Goal: Find specific page/section: Find specific page/section

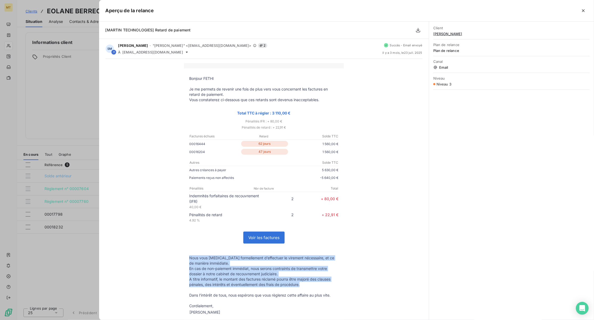
scroll to position [107, 0]
click at [583, 11] on icon "button" at bounding box center [583, 10] width 5 height 5
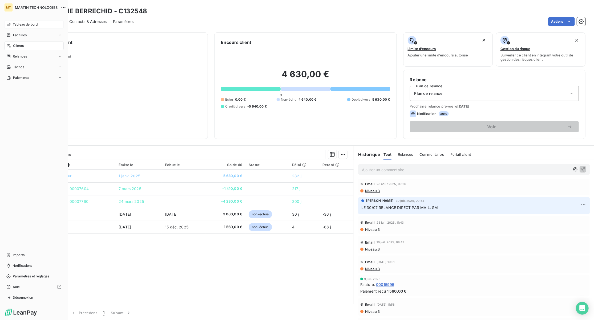
click at [27, 25] on span "Tableau de bord" at bounding box center [25, 24] width 25 height 5
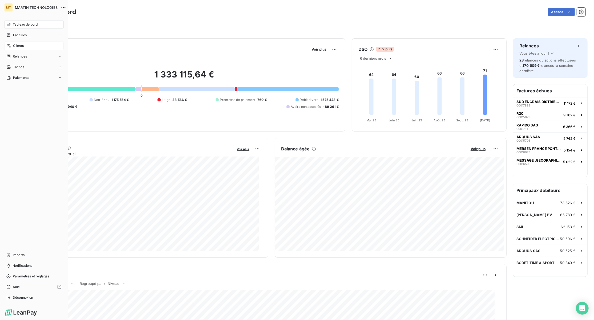
click at [24, 43] on div "Clients" at bounding box center [33, 46] width 59 height 9
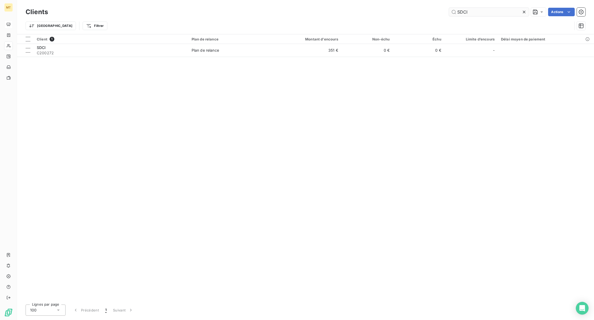
type input "SDCI"
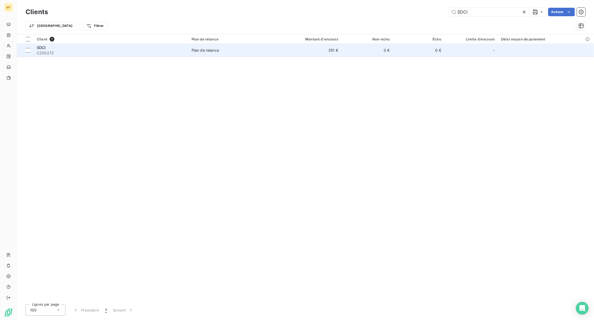
click at [38, 48] on span "SDCI" at bounding box center [41, 47] width 9 height 5
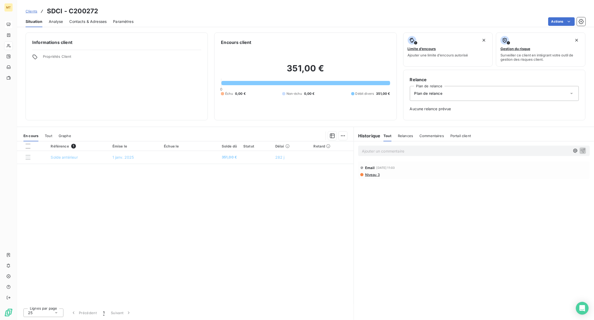
click at [375, 174] on span "Niveau 3" at bounding box center [371, 175] width 15 height 4
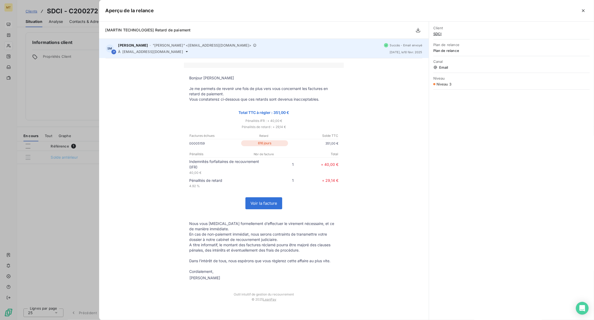
click at [156, 50] on div "À [EMAIL_ADDRESS][DOMAIN_NAME]" at bounding box center [248, 52] width 261 height 4
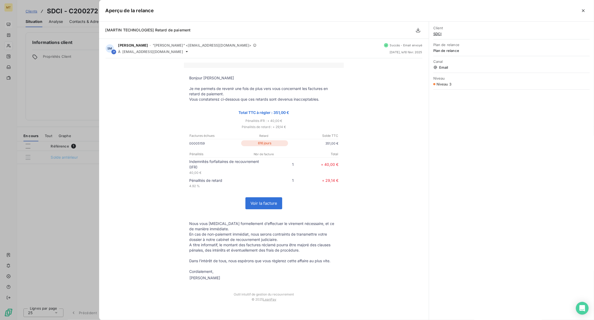
click at [437, 34] on span "SDCI" at bounding box center [511, 34] width 156 height 4
click at [584, 11] on icon "button" at bounding box center [583, 10] width 5 height 5
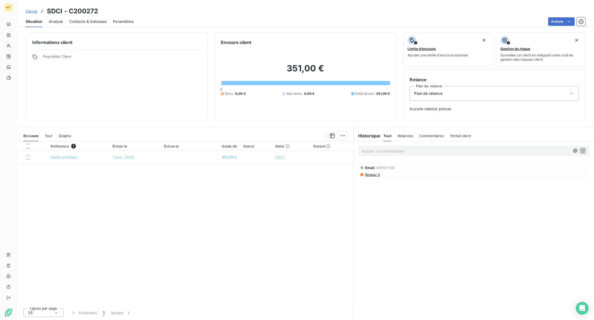
click at [372, 176] on span "Niveau 3" at bounding box center [371, 175] width 15 height 4
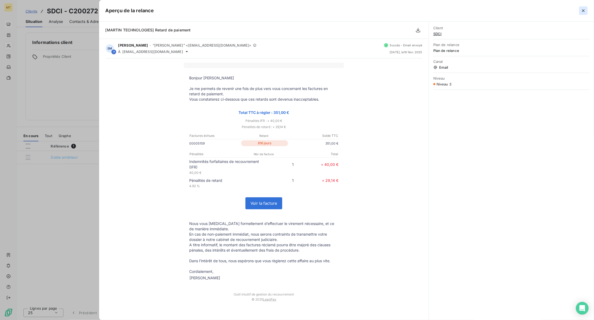
click at [587, 9] on button "button" at bounding box center [583, 10] width 9 height 9
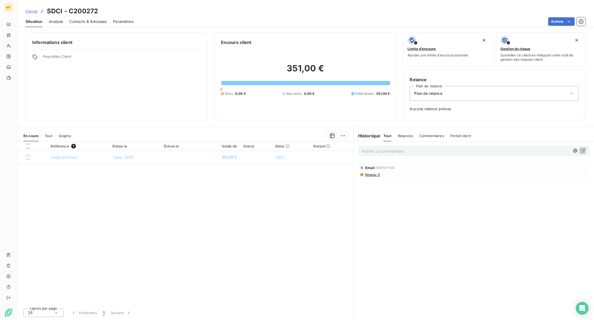
click at [99, 21] on span "Contacts & Adresses" at bounding box center [87, 21] width 37 height 5
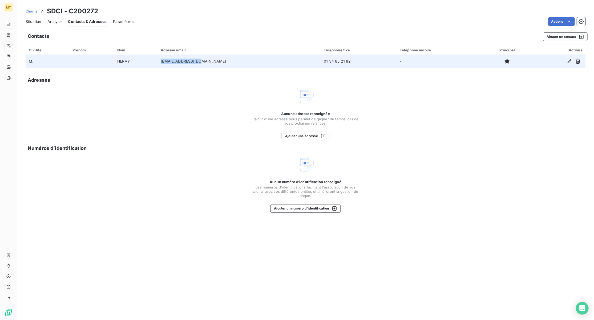
drag, startPoint x: 223, startPoint y: 61, endPoint x: 172, endPoint y: 61, distance: 50.6
click at [172, 61] on tr "[PERSON_NAME] [EMAIL_ADDRESS][DOMAIN_NAME] 01 34 85 21 82 -" at bounding box center [306, 61] width 560 height 13
copy tr "[EMAIL_ADDRESS][DOMAIN_NAME]"
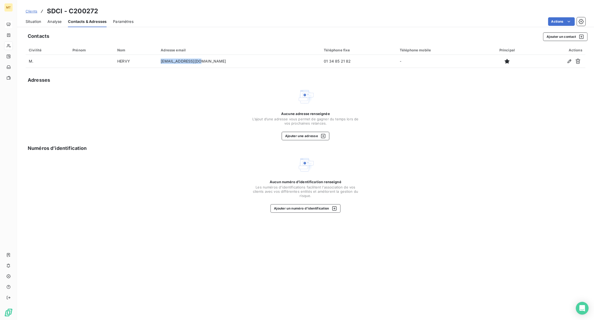
click at [31, 20] on span "Situation" at bounding box center [33, 21] width 15 height 5
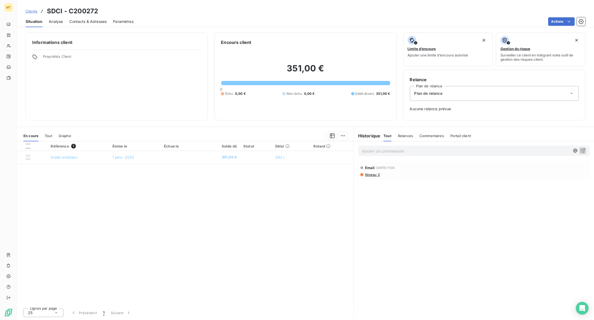
click at [369, 174] on span "Niveau 3" at bounding box center [371, 175] width 15 height 4
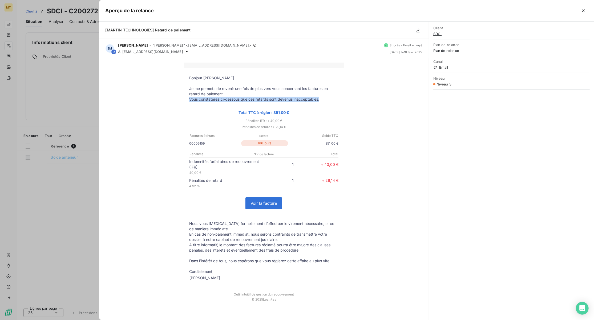
drag, startPoint x: 189, startPoint y: 99, endPoint x: 322, endPoint y: 96, distance: 132.7
click at [322, 97] on p "Vous constaterez ci-dessous que ces retards sont devenus inacceptables." at bounding box center [263, 99] width 149 height 5
copy p "Vous constaterez ci-dessous que ces retards sont devenus inacceptables."
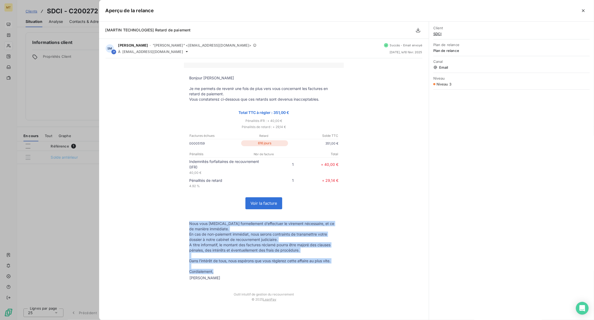
drag, startPoint x: 189, startPoint y: 223, endPoint x: 215, endPoint y: 273, distance: 56.5
click at [215, 273] on tbody "Bonjour [PERSON_NAME] Je me permets de revenir une fois de plus vers vous conce…" at bounding box center [264, 178] width 160 height 206
copy tbody "Nous vous [MEDICAL_DATA] formellement d’effectuer le virement nécessaire, et ce…"
click at [584, 9] on icon "button" at bounding box center [583, 10] width 5 height 5
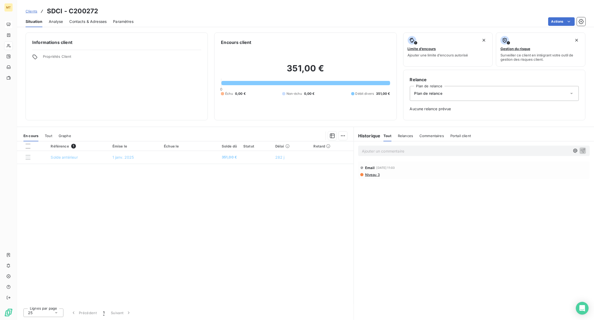
click at [438, 148] on div "Ajouter un commentaire ﻿" at bounding box center [466, 150] width 208 height 7
click at [447, 151] on p "Ajouter un commentaire ﻿" at bounding box center [466, 151] width 208 height 7
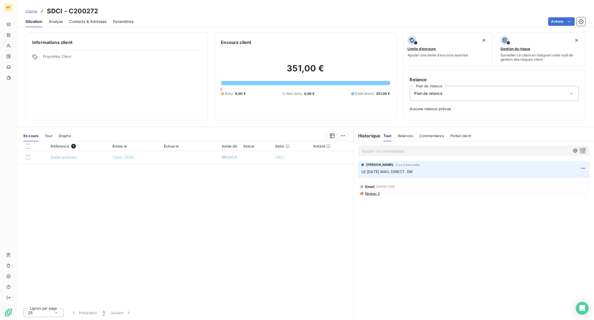
click at [432, 94] on span "Plan de relance" at bounding box center [428, 93] width 28 height 5
click at [342, 136] on html "MT Clients SDCI - C200272 Situation Analyse Contacts & Adresses Paramètres Acti…" at bounding box center [297, 160] width 594 height 320
click at [283, 158] on div "Ajouter une promesse de paiement (0 facture)" at bounding box center [297, 157] width 95 height 9
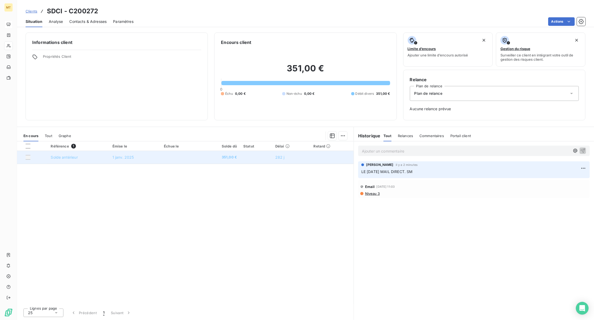
click at [27, 158] on div at bounding box center [28, 157] width 5 height 5
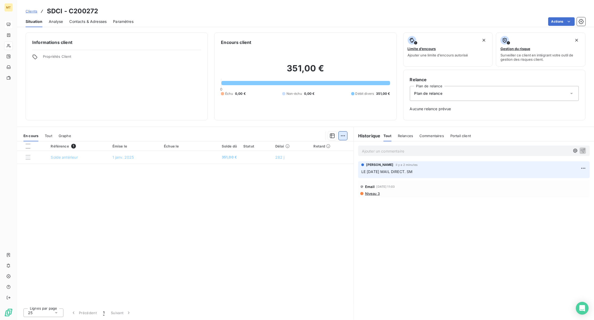
click at [344, 138] on html "MT Clients SDCI - C200272 Situation Analyse Contacts & Adresses Paramètres Acti…" at bounding box center [297, 160] width 594 height 320
click at [121, 19] on html "MT Clients SDCI - C200272 Situation Analyse Contacts & Adresses Paramètres Acti…" at bounding box center [297, 160] width 594 height 320
click at [120, 20] on span "Paramètres" at bounding box center [123, 21] width 21 height 5
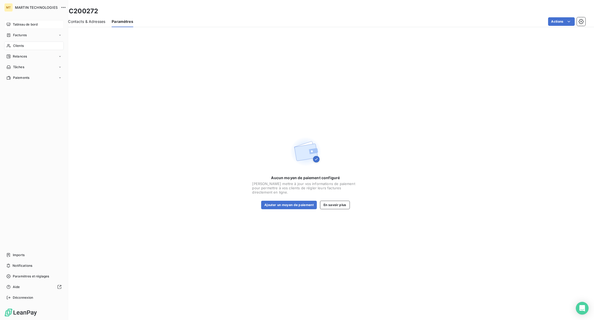
click at [26, 45] on div "Clients" at bounding box center [33, 46] width 59 height 9
